Goal: Book appointment/travel/reservation

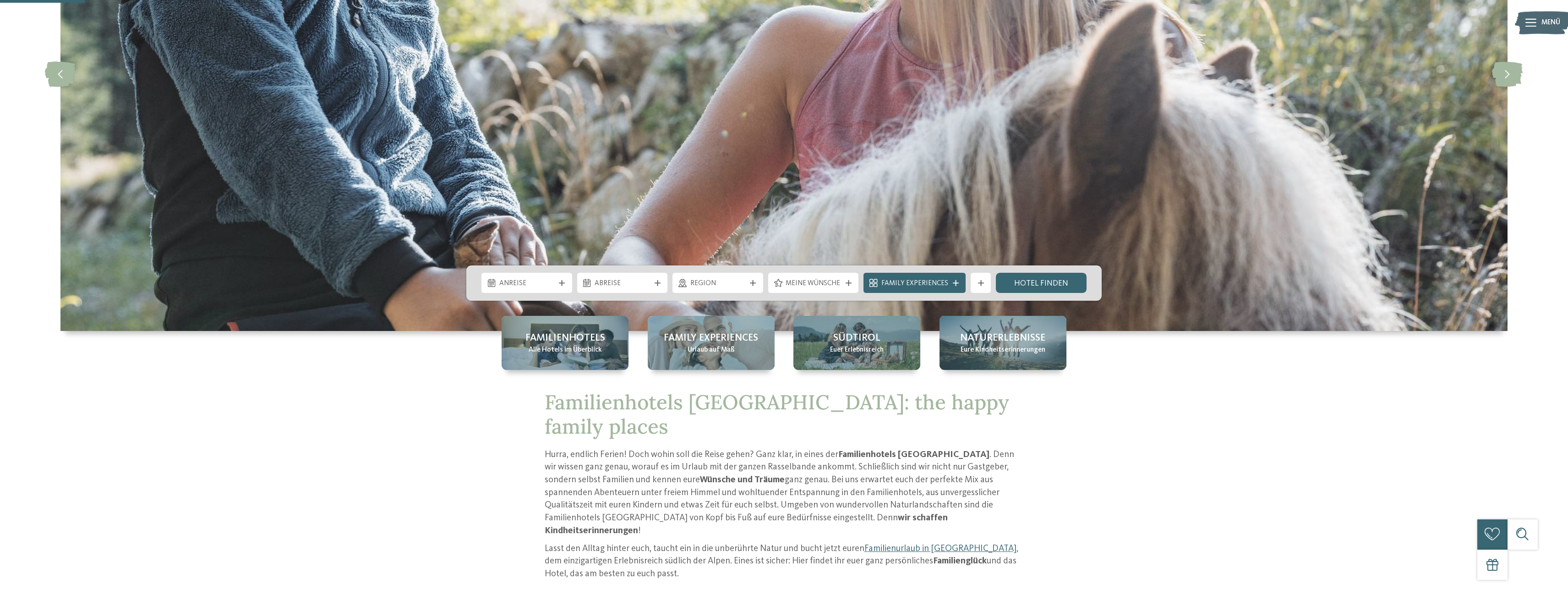
scroll to position [514, 0]
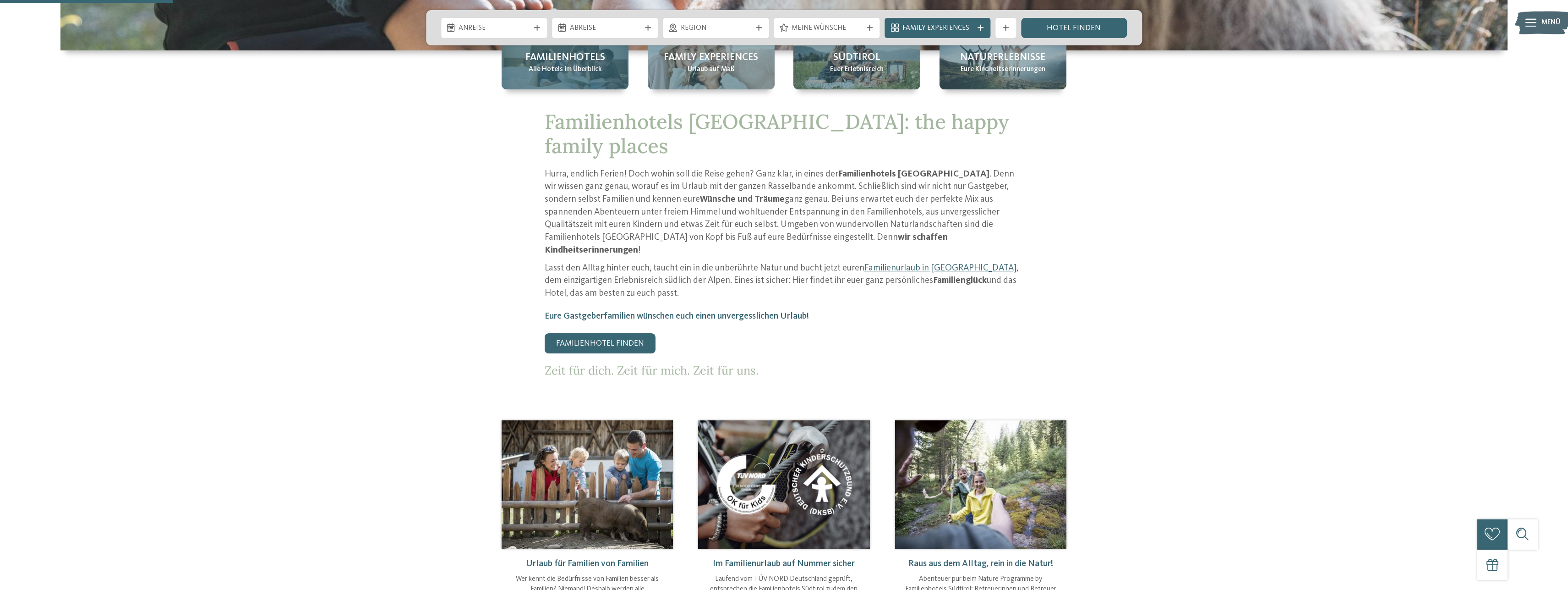
click at [594, 70] on span "Alle Hotels im Überblick" at bounding box center [566, 70] width 73 height 10
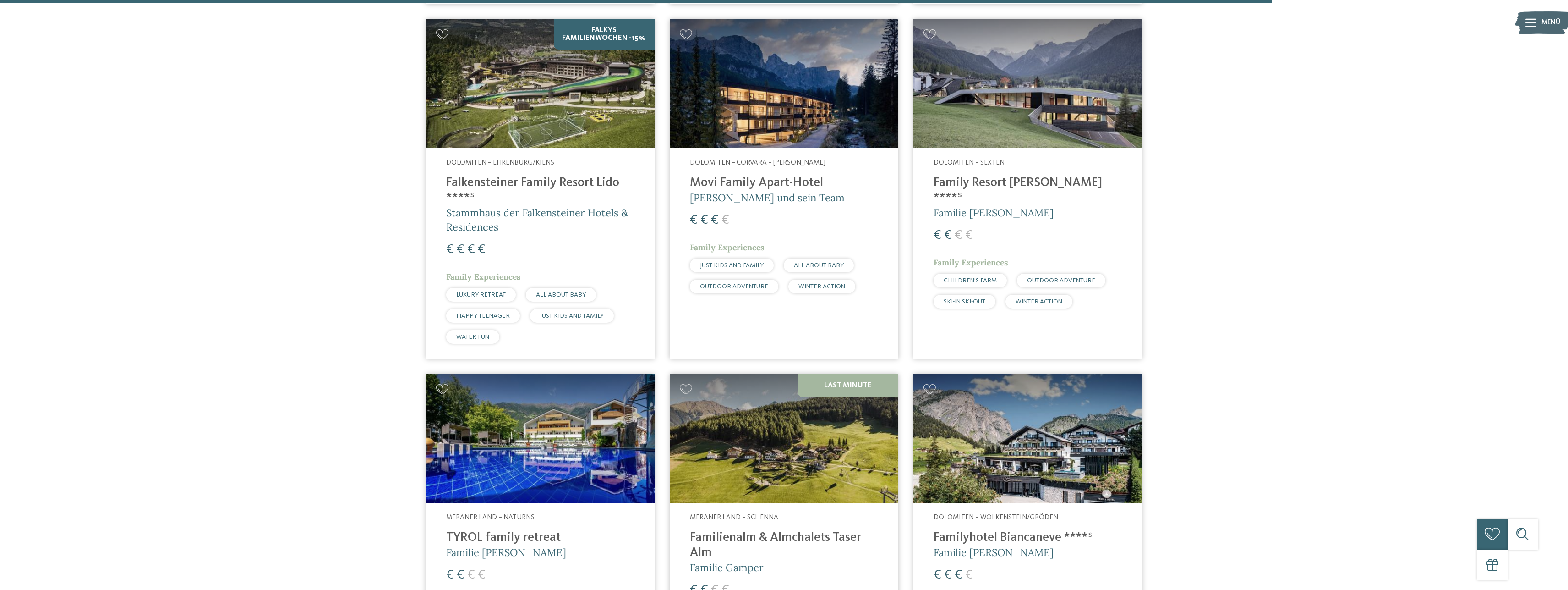
scroll to position [2804, 0]
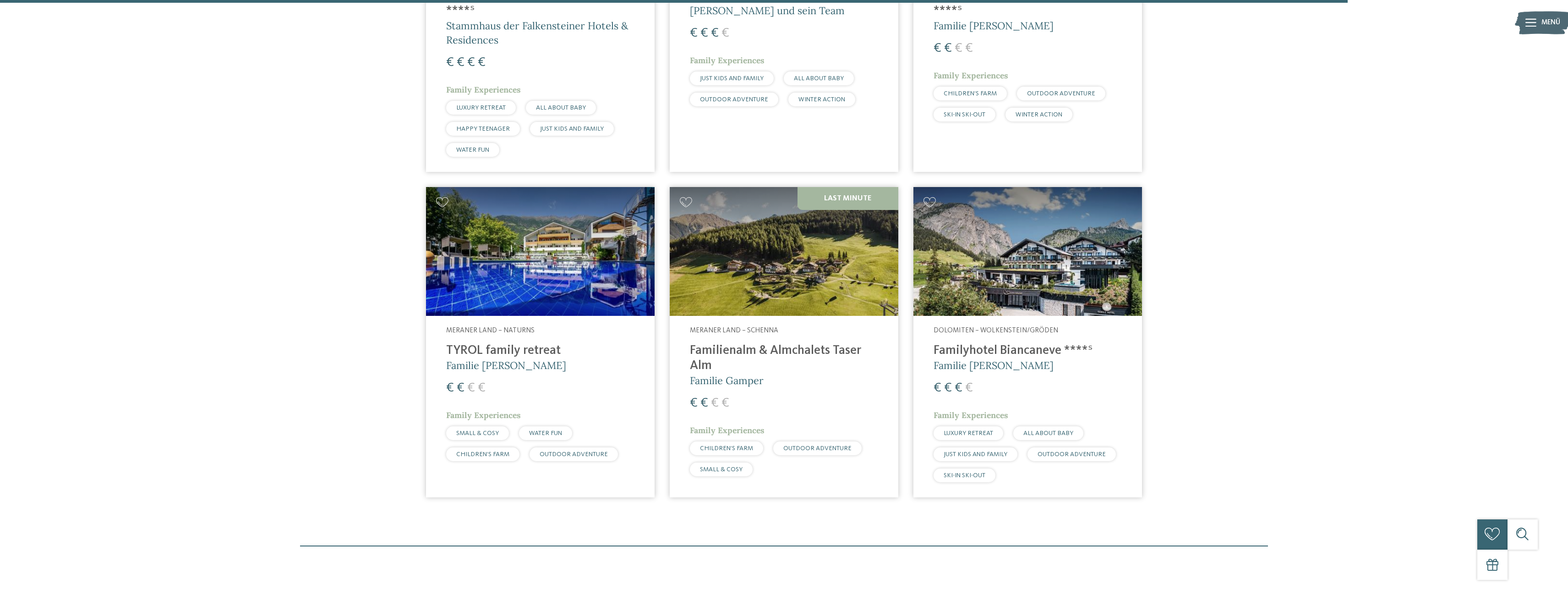
click at [538, 259] on img at bounding box center [540, 251] width 229 height 129
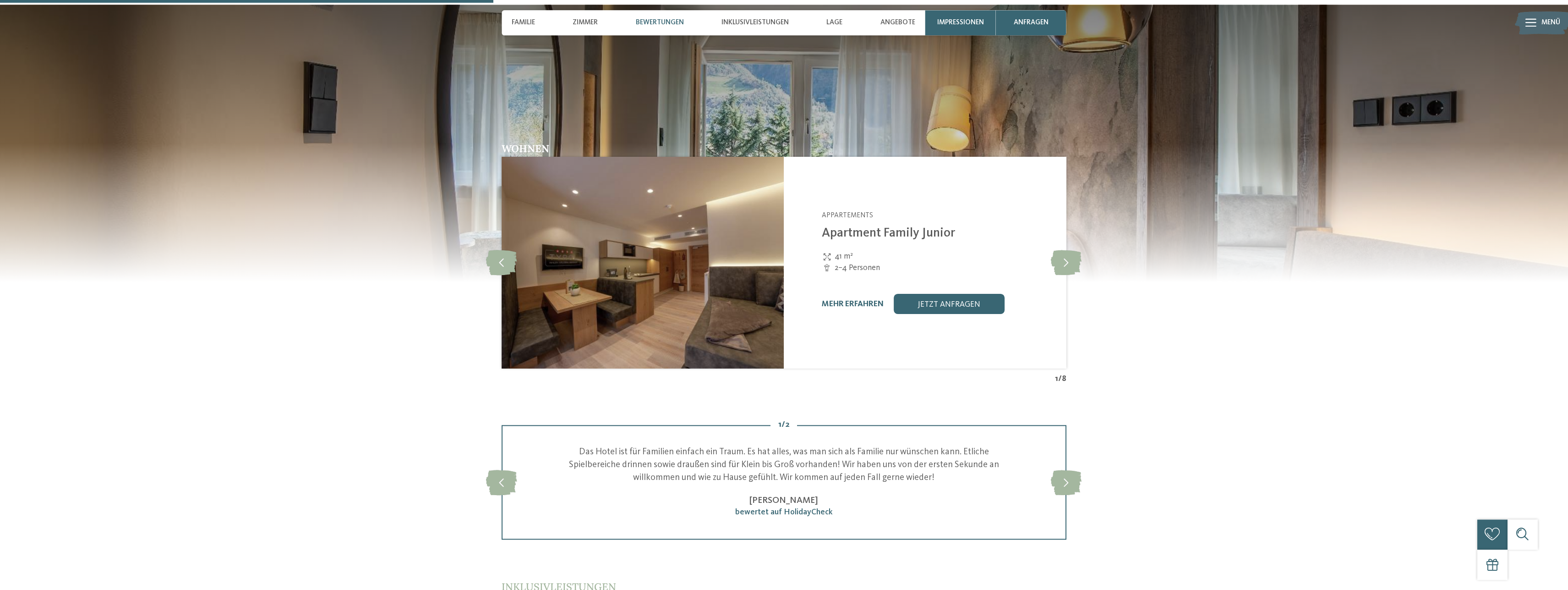
scroll to position [1028, 0]
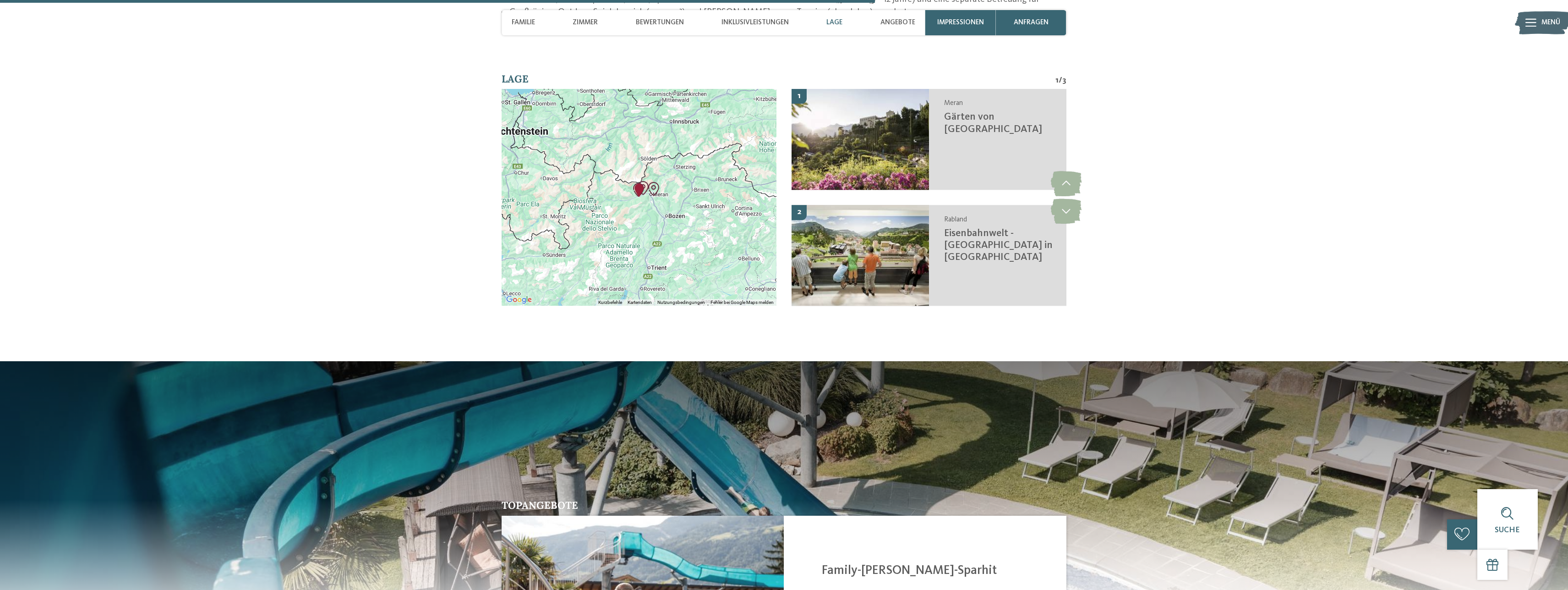
scroll to position [2150, 0]
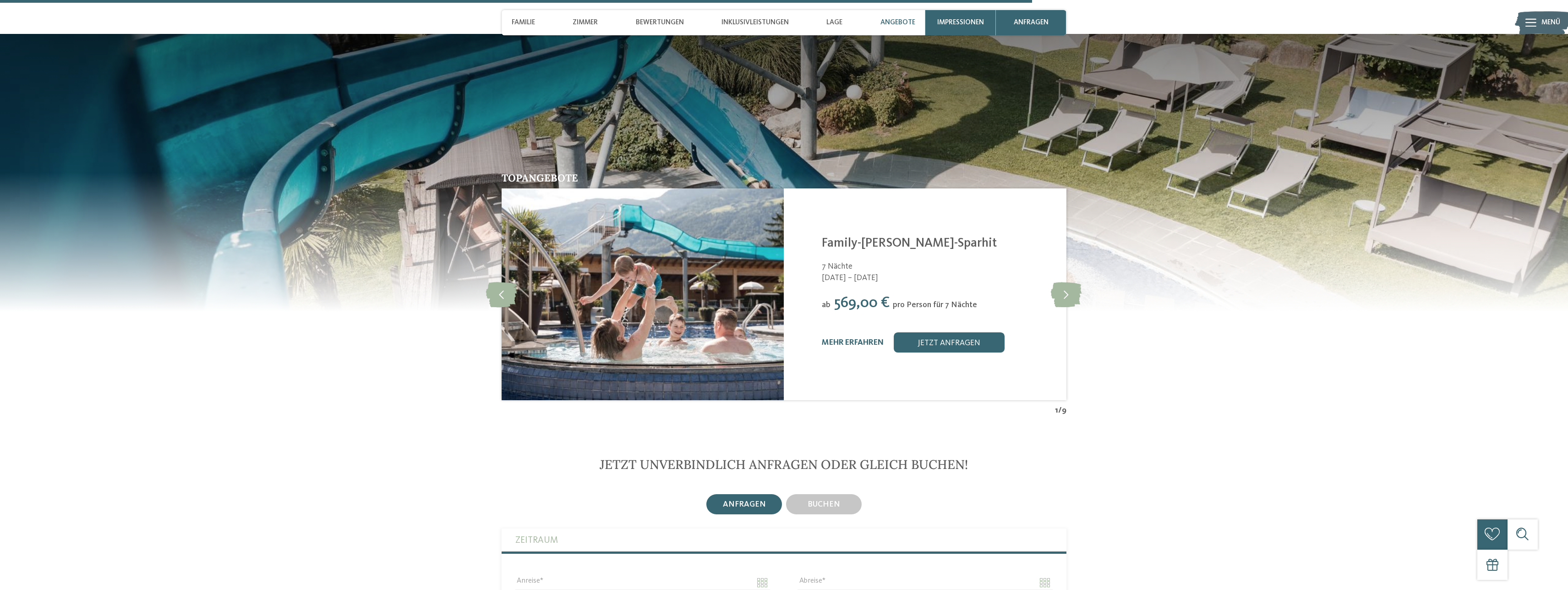
click at [1084, 299] on div "Topangebote slide 2 of 9 TYROL family retreat Naturns - Meraner Land Urlaub mit…" at bounding box center [784, 295] width 686 height 244
click at [1070, 305] on icon at bounding box center [1066, 295] width 30 height 25
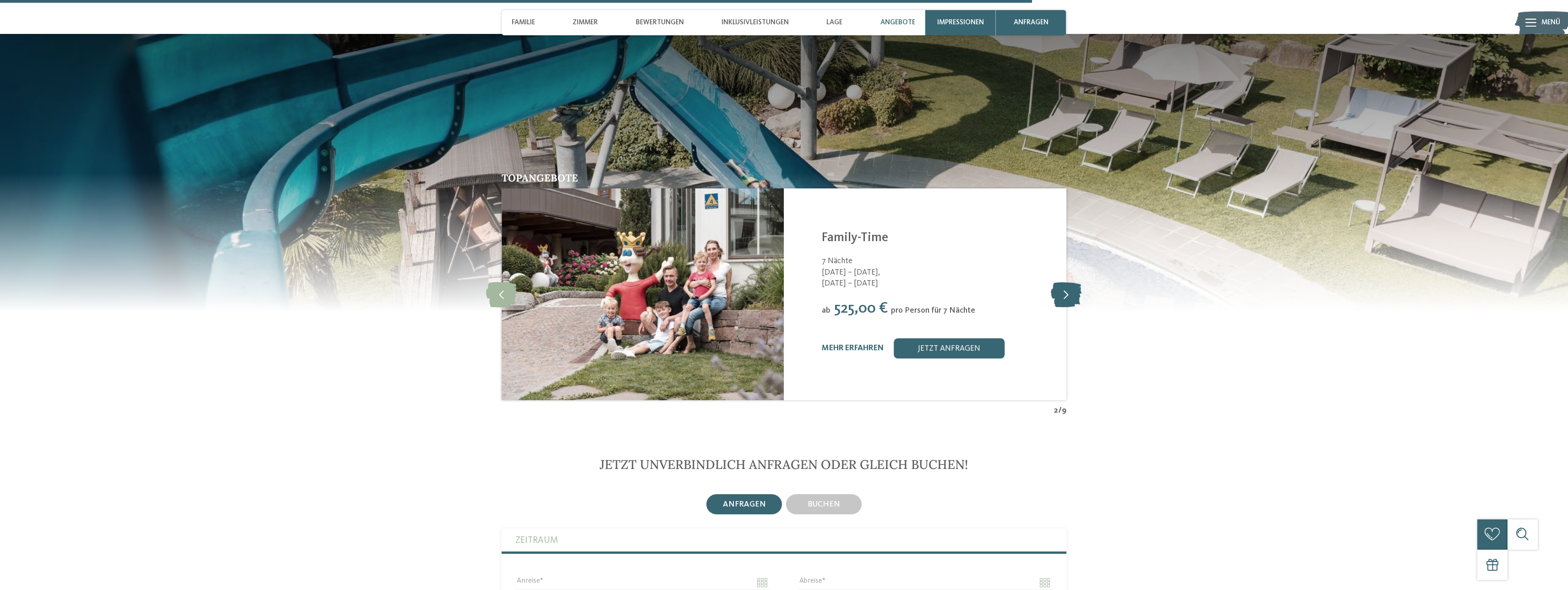
click at [1070, 305] on icon at bounding box center [1066, 295] width 30 height 25
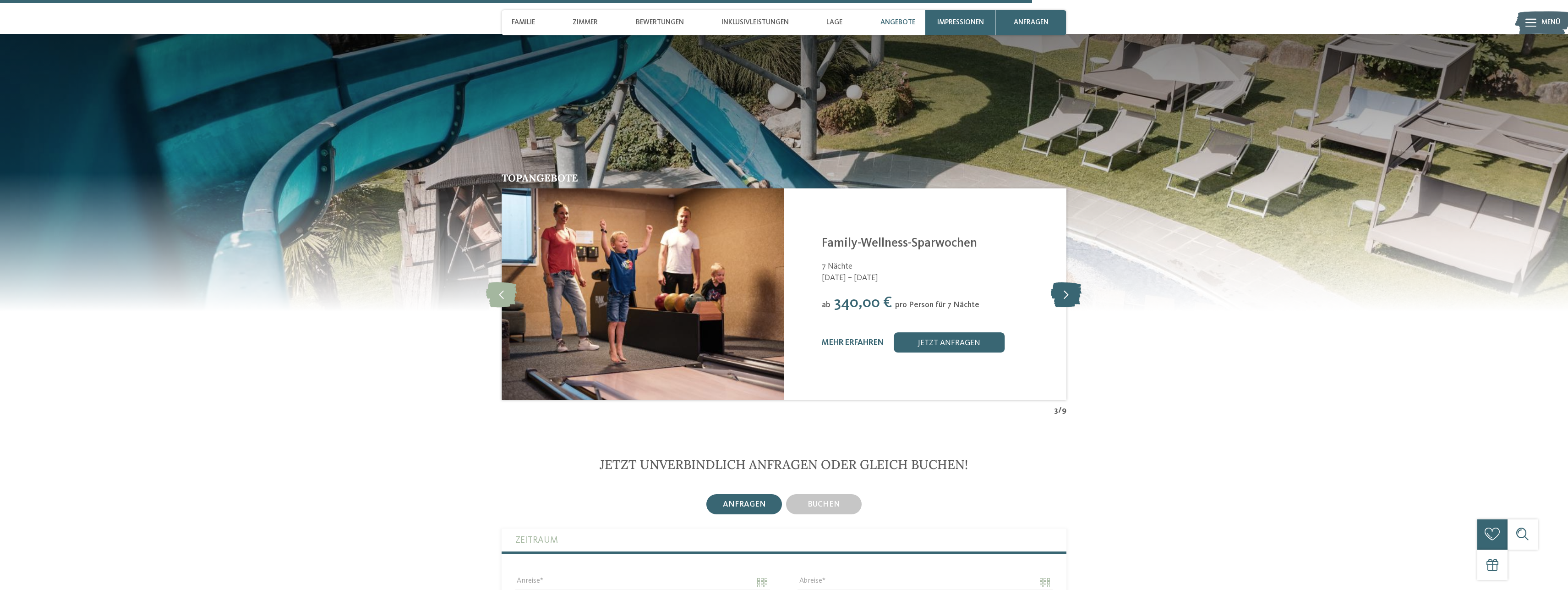
click at [1070, 305] on icon at bounding box center [1066, 295] width 30 height 25
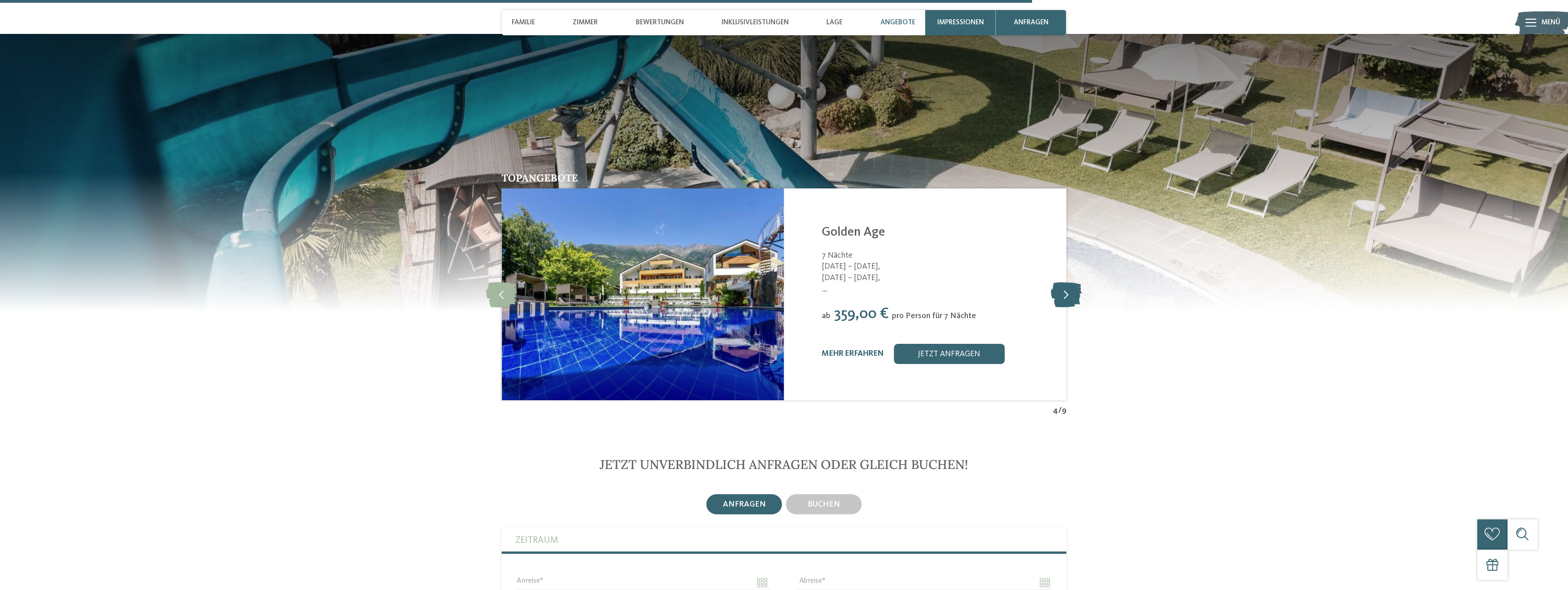
click at [1070, 305] on icon at bounding box center [1066, 295] width 30 height 25
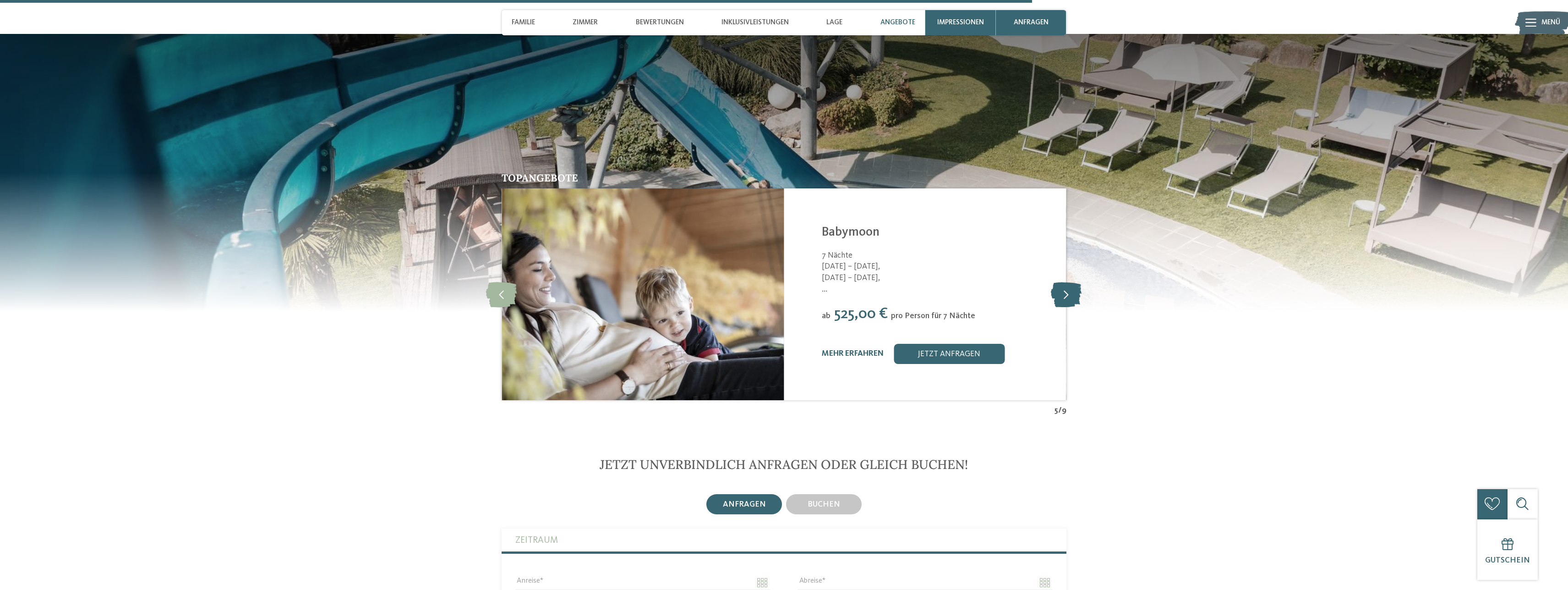
click at [1070, 305] on icon at bounding box center [1066, 295] width 30 height 25
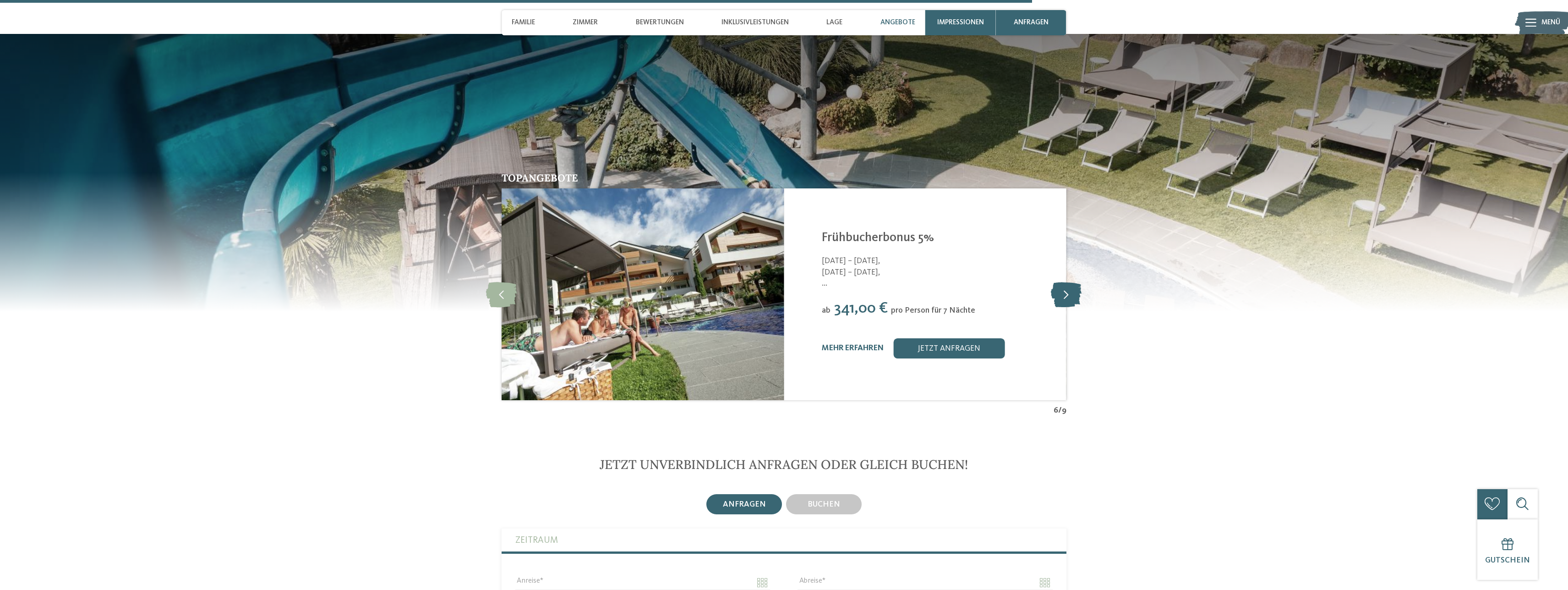
click at [1070, 305] on icon at bounding box center [1066, 295] width 30 height 25
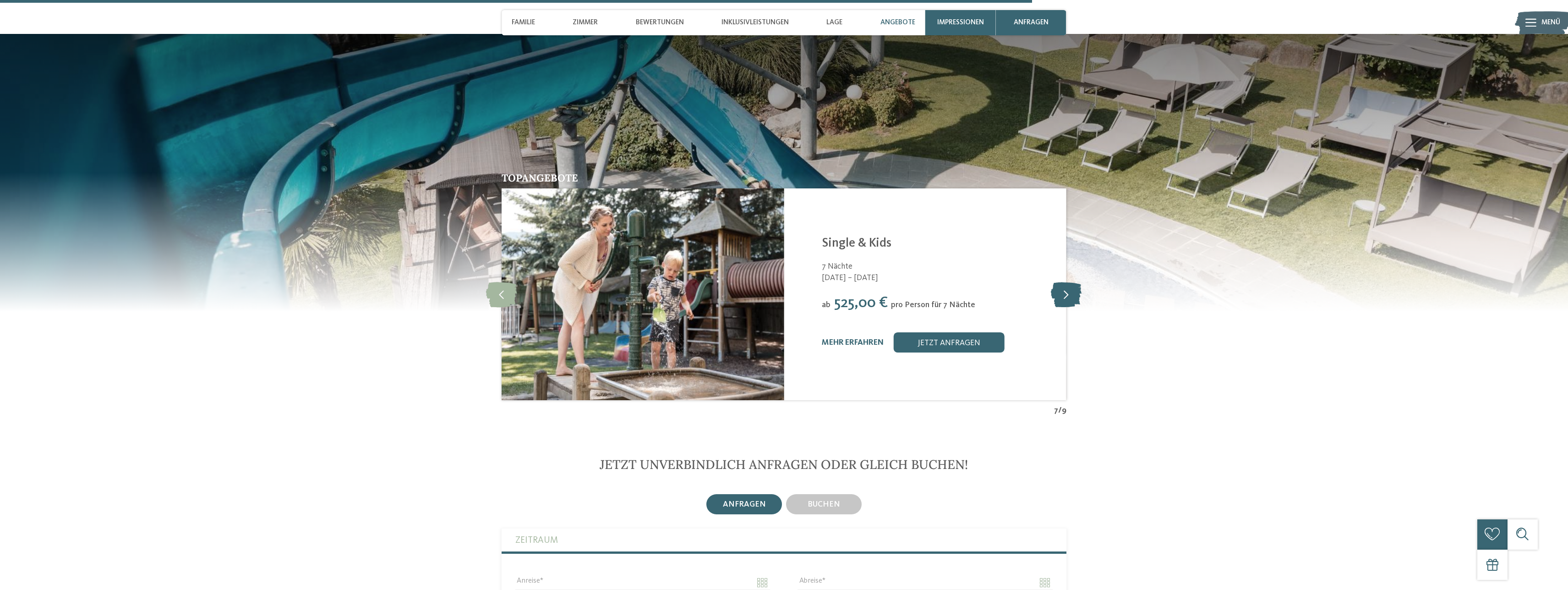
click at [1070, 305] on icon at bounding box center [1066, 295] width 30 height 25
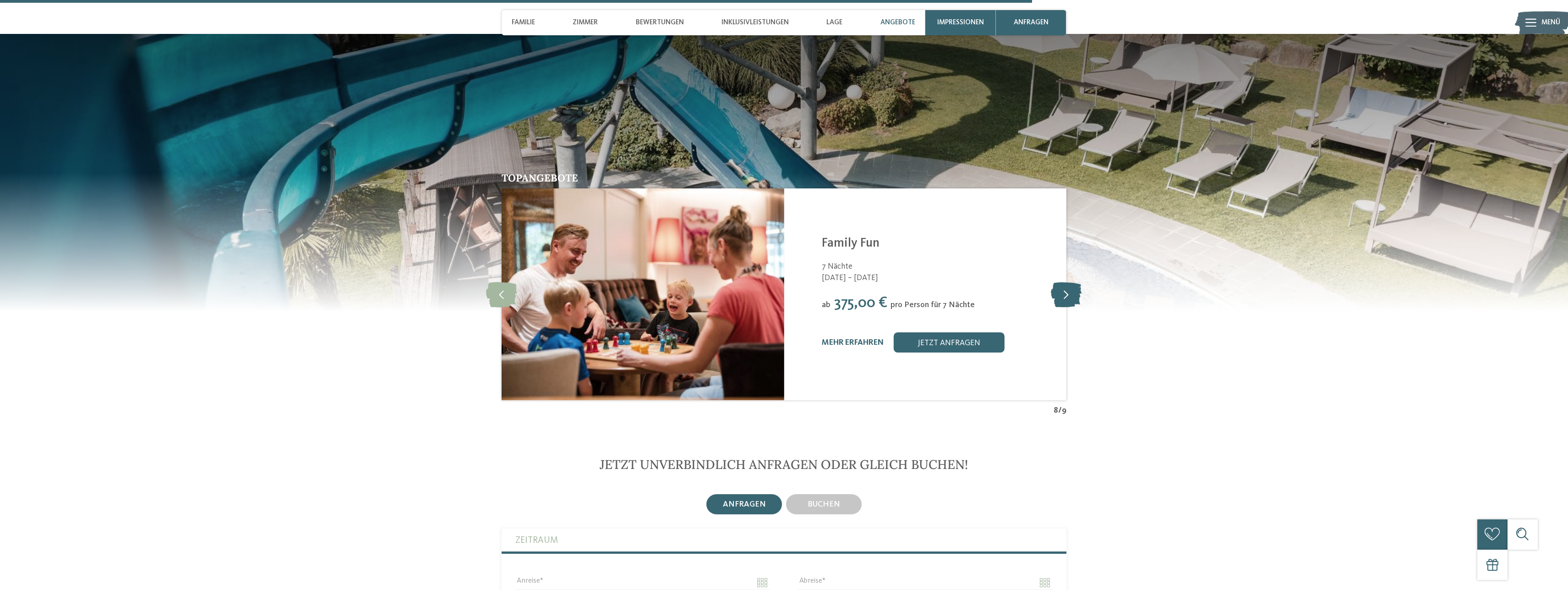
click at [1070, 305] on icon at bounding box center [1066, 295] width 30 height 25
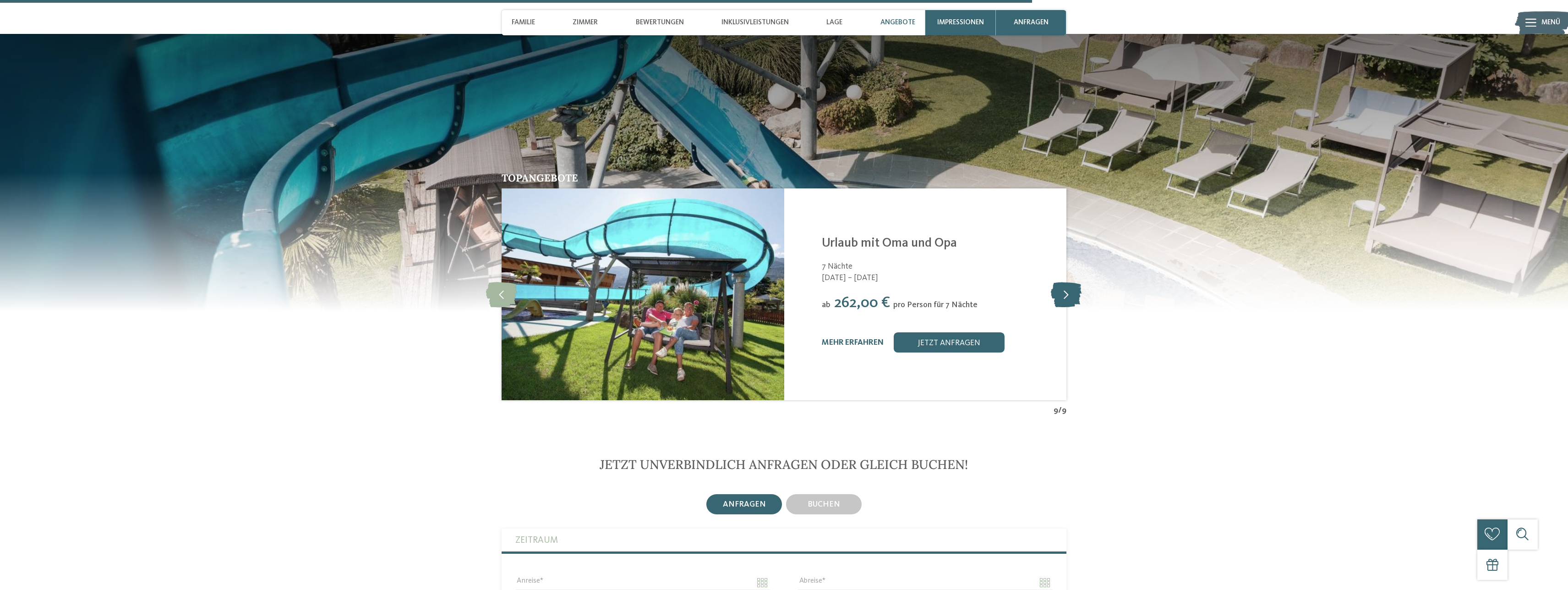
click at [1070, 305] on icon at bounding box center [1066, 295] width 30 height 25
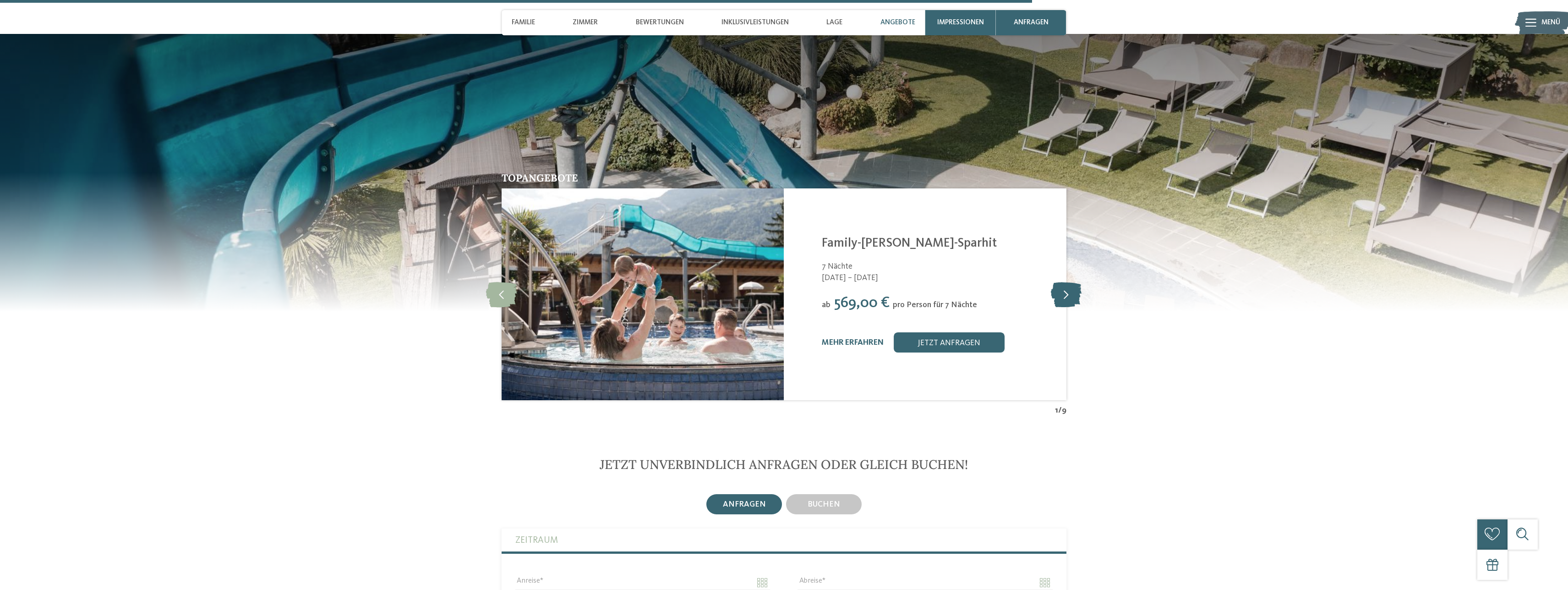
click at [1070, 305] on icon at bounding box center [1066, 295] width 30 height 25
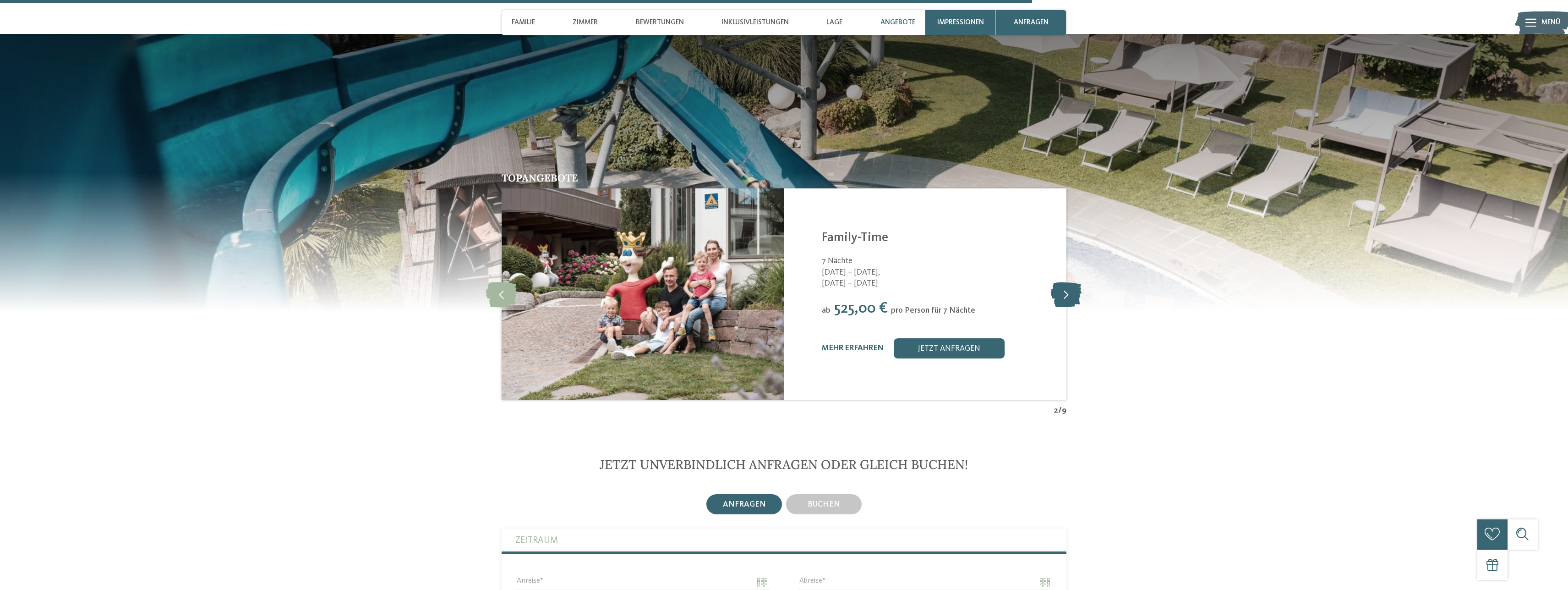
click at [1070, 305] on icon at bounding box center [1066, 295] width 30 height 25
